Goal: Information Seeking & Learning: Learn about a topic

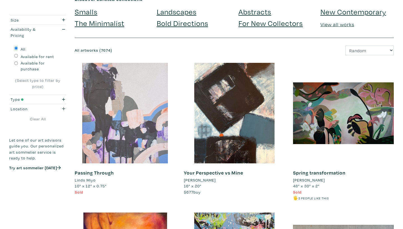
scroll to position [55, 0]
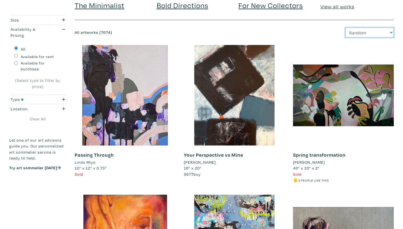
select select "price"
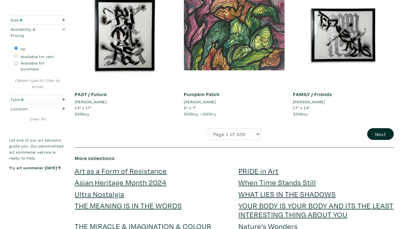
scroll to position [1146, 0]
click at [385, 128] on button "Next" at bounding box center [380, 134] width 27 height 12
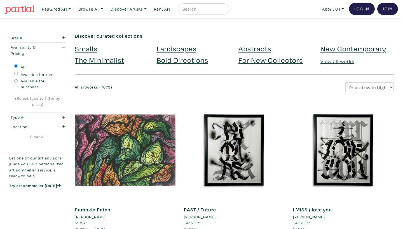
click at [63, 116] on icon "button" at bounding box center [63, 118] width 3 height 4
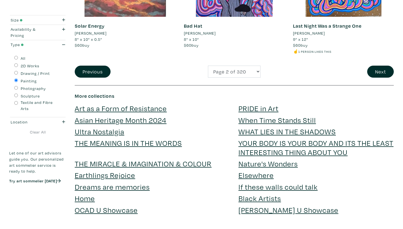
scroll to position [1227, 0]
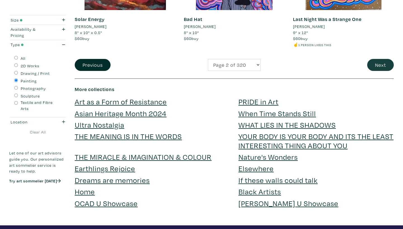
click at [381, 59] on button "Next" at bounding box center [380, 65] width 27 height 12
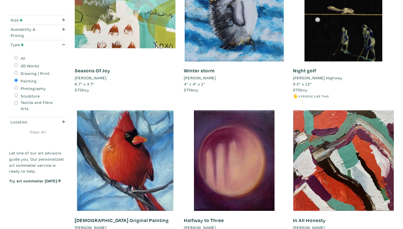
scroll to position [1105, 0]
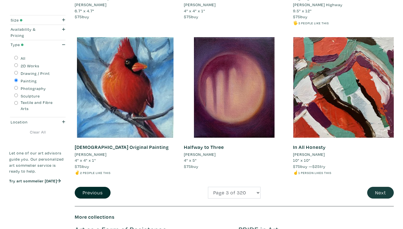
click at [377, 187] on button "Next" at bounding box center [380, 193] width 27 height 12
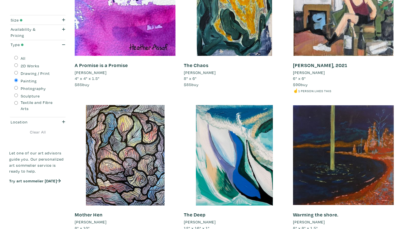
scroll to position [1102, 0]
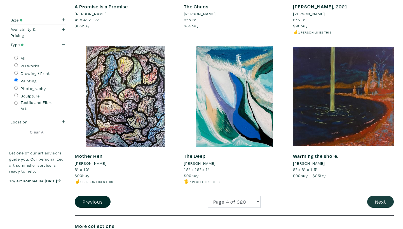
click at [383, 196] on button "Next" at bounding box center [380, 202] width 27 height 12
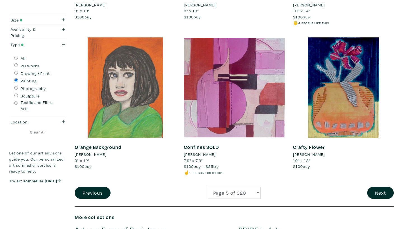
scroll to position [1109, 0]
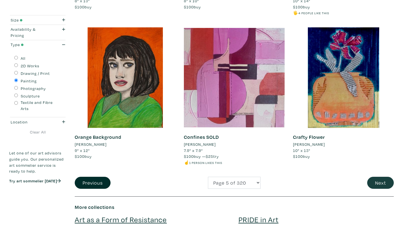
click at [380, 177] on button "Next" at bounding box center [380, 183] width 27 height 12
